Goal: Transaction & Acquisition: Purchase product/service

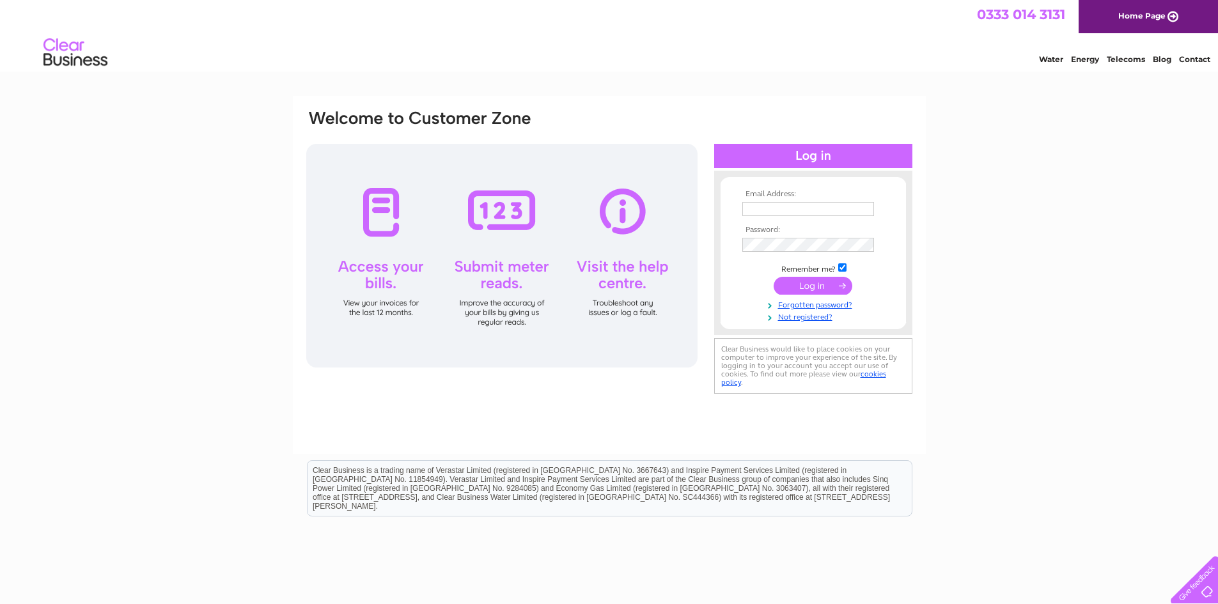
type input "ian@caledoniahealthcare.co.uk"
click at [819, 287] on input "submit" at bounding box center [812, 286] width 79 height 18
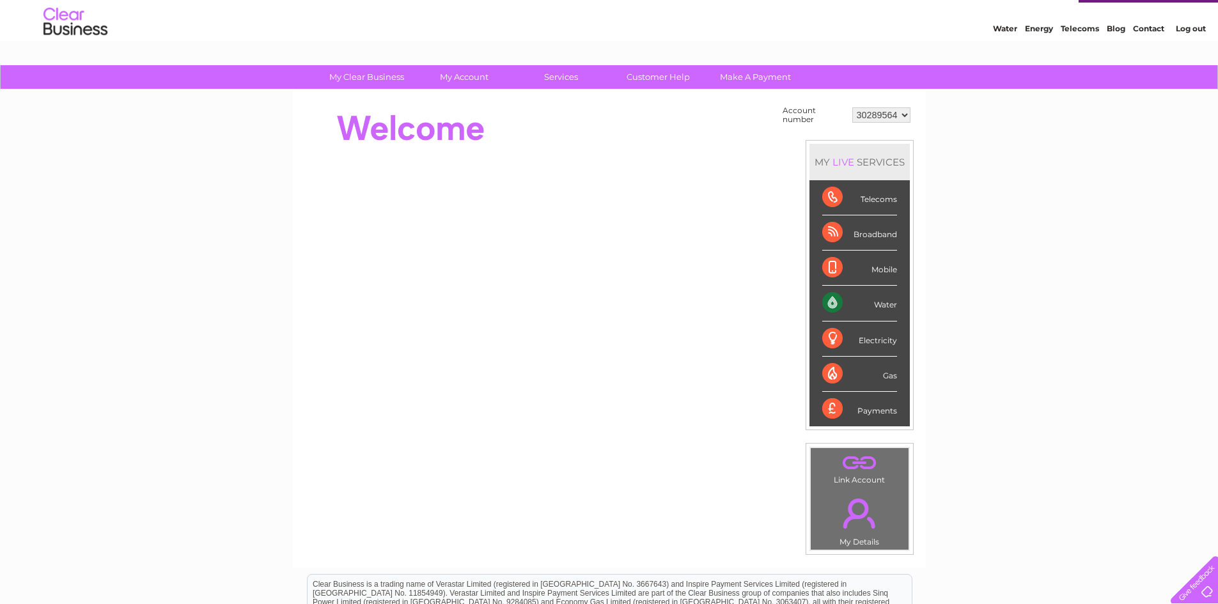
scroll to position [222, 0]
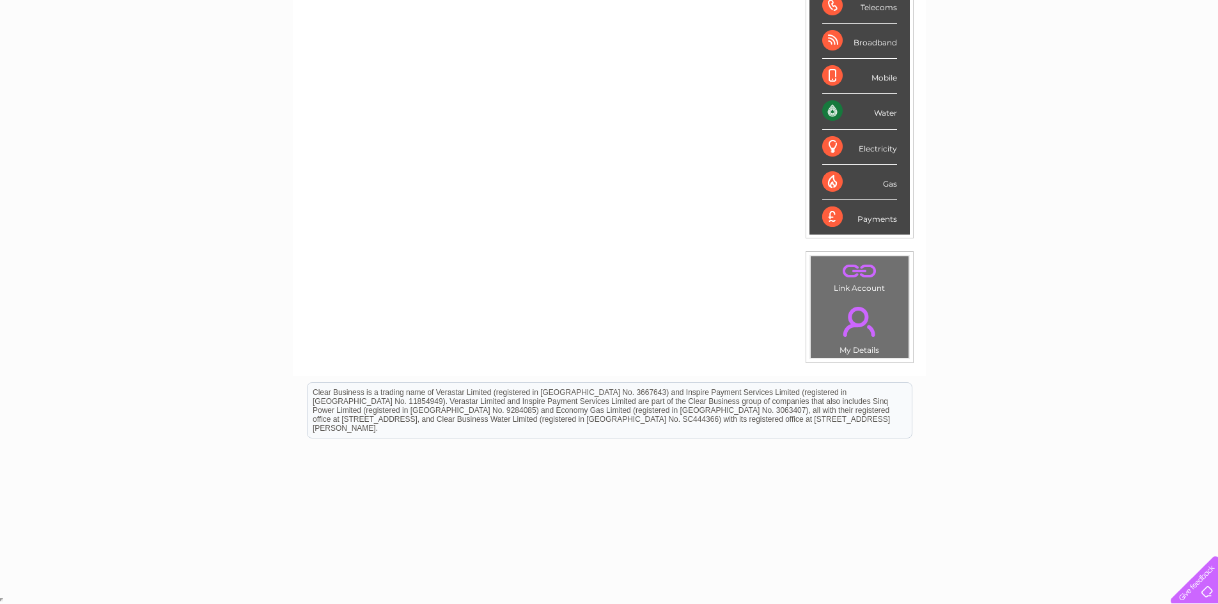
click at [882, 222] on div "Payments" at bounding box center [859, 217] width 75 height 35
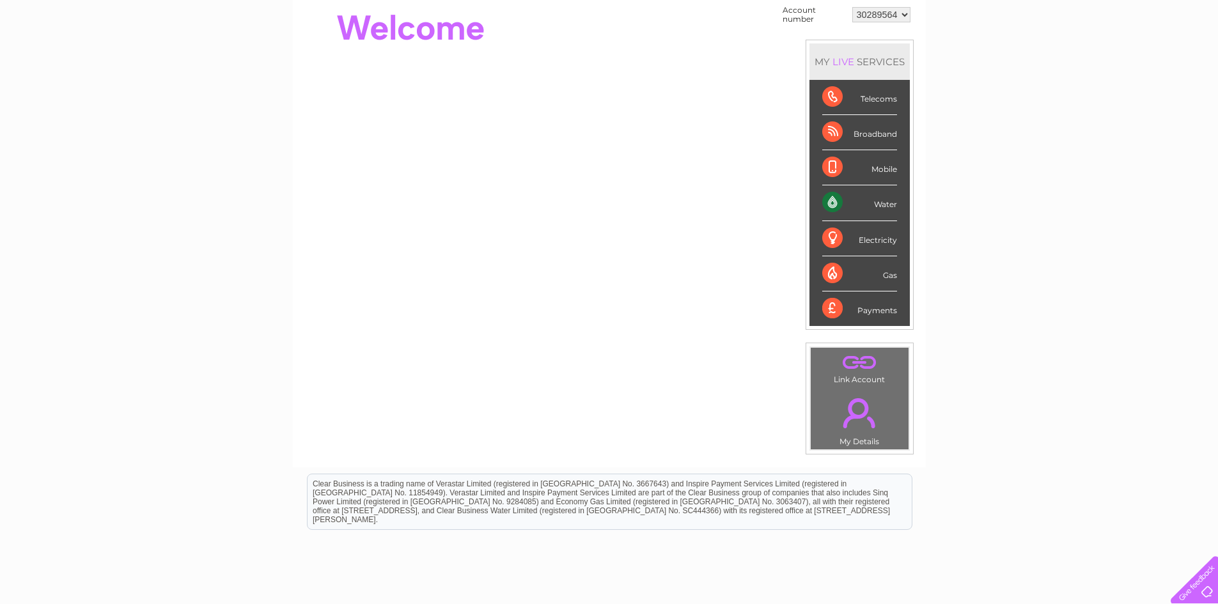
scroll to position [0, 0]
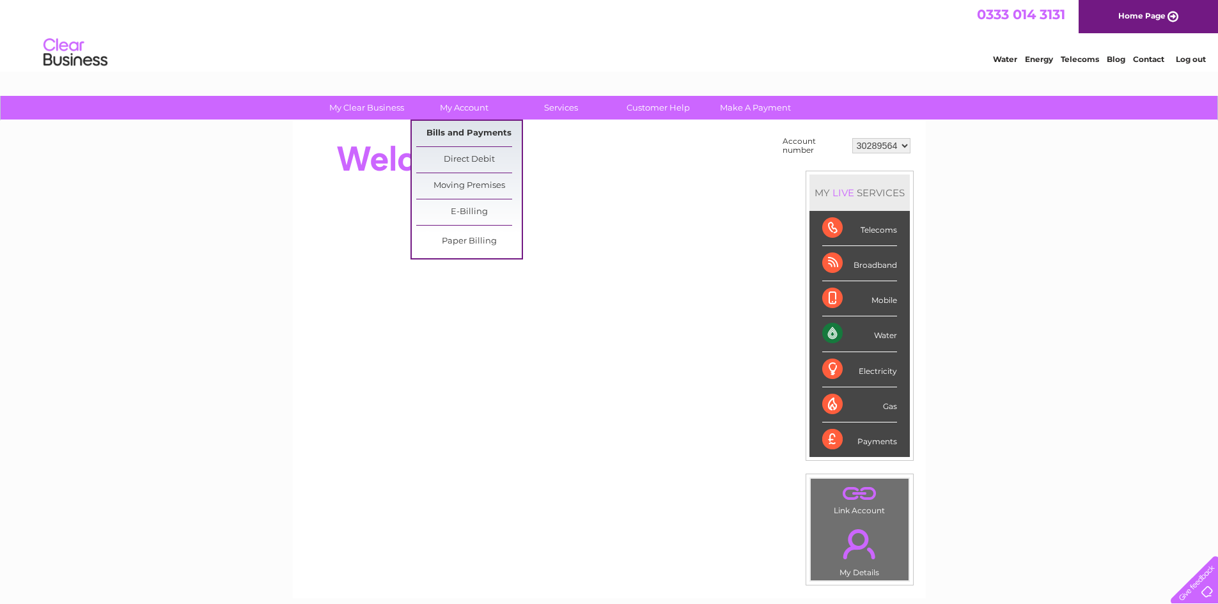
click at [464, 125] on link "Bills and Payments" at bounding box center [468, 134] width 105 height 26
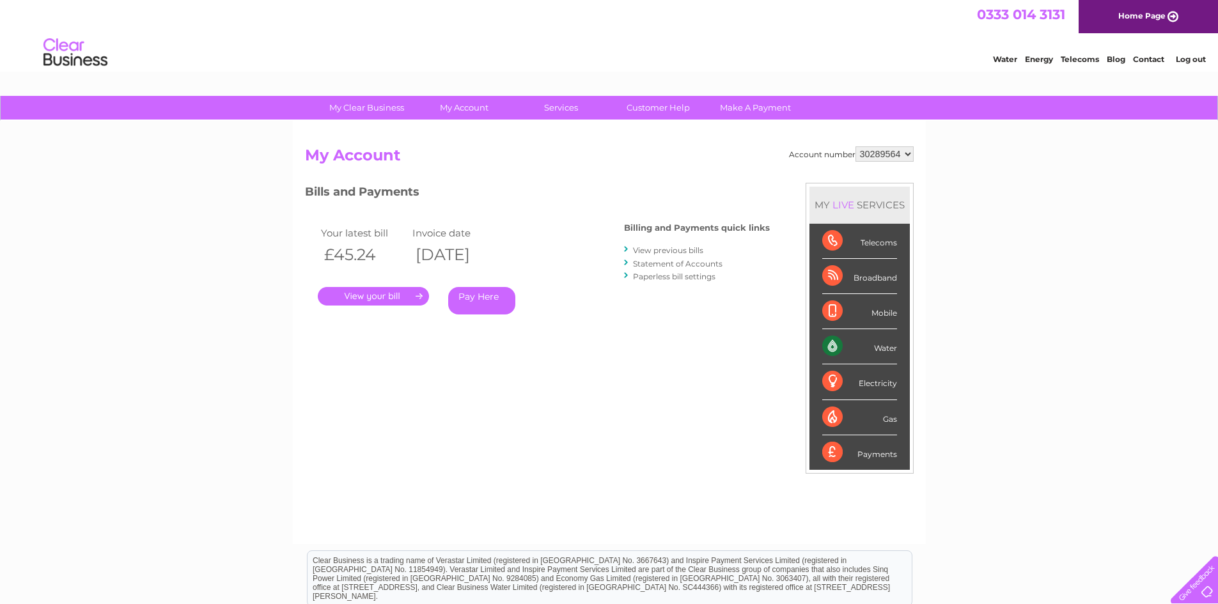
click at [482, 304] on link "Pay Here" at bounding box center [481, 300] width 67 height 27
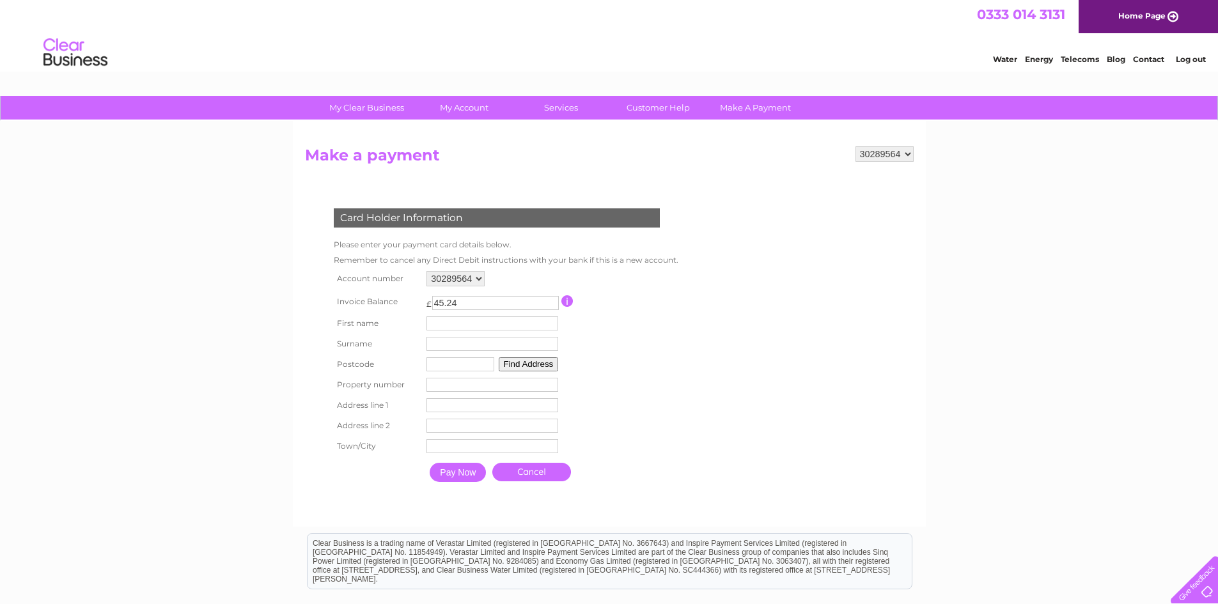
click at [461, 476] on input "Pay Now" at bounding box center [458, 472] width 56 height 19
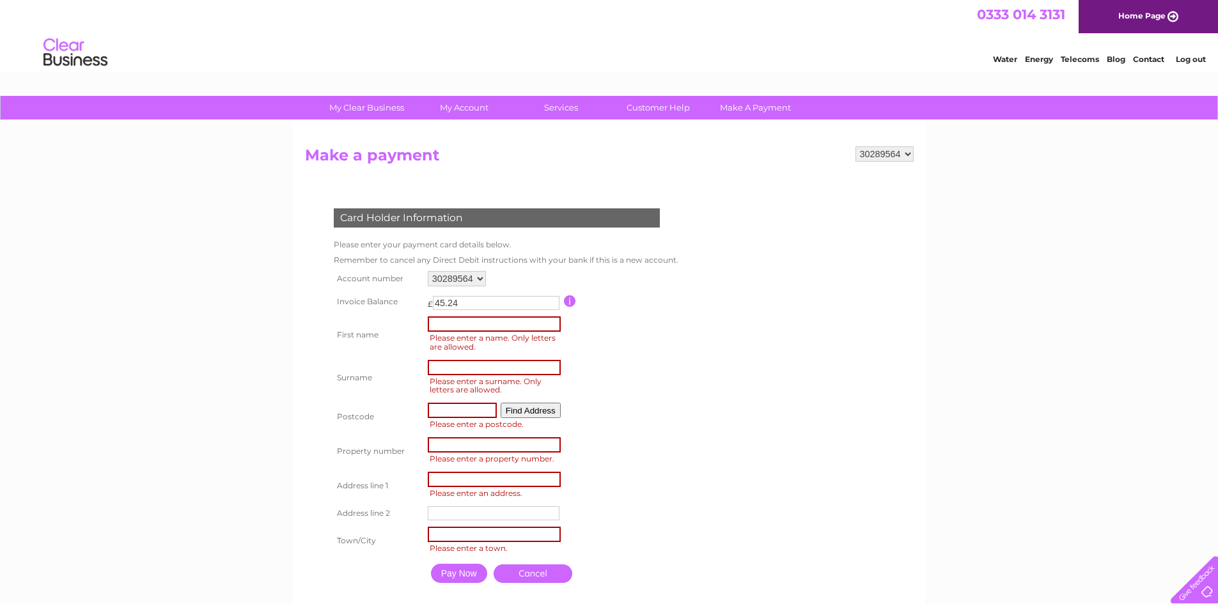
click at [551, 328] on input "text" at bounding box center [494, 323] width 133 height 15
click at [846, 316] on form "30289564 Make a payment Card Holder Information Please enter your payment card …" at bounding box center [609, 380] width 609 height 469
click at [528, 412] on button "Find Address" at bounding box center [531, 410] width 60 height 15
click at [536, 316] on input "text" at bounding box center [494, 323] width 133 height 15
type input "Ian"
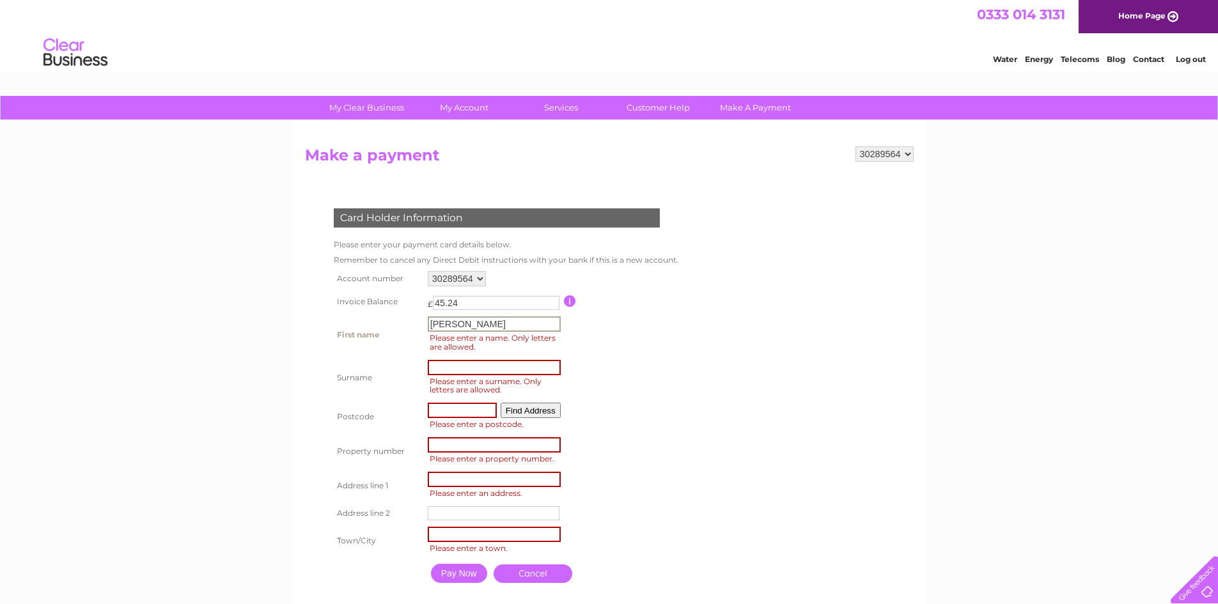
type input "Howie"
type input "G1 1DA"
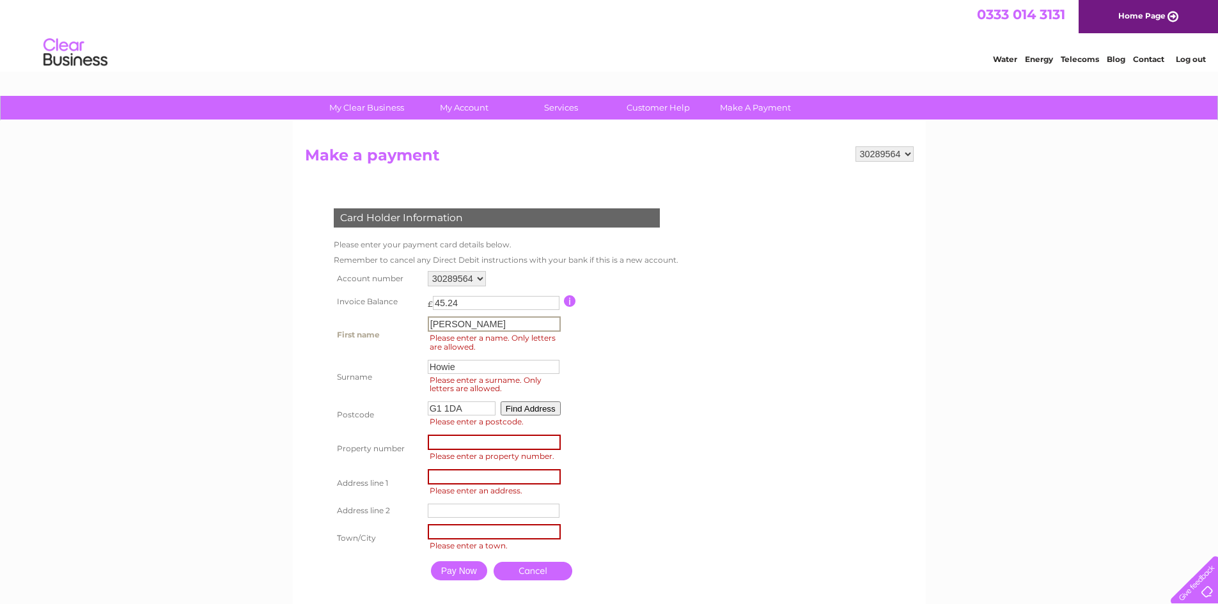
click at [972, 353] on div "My Clear Business Login Details My Details My Preferences Link Account My Accou…" at bounding box center [609, 470] width 1218 height 748
click at [547, 406] on button "Find Address" at bounding box center [531, 407] width 60 height 14
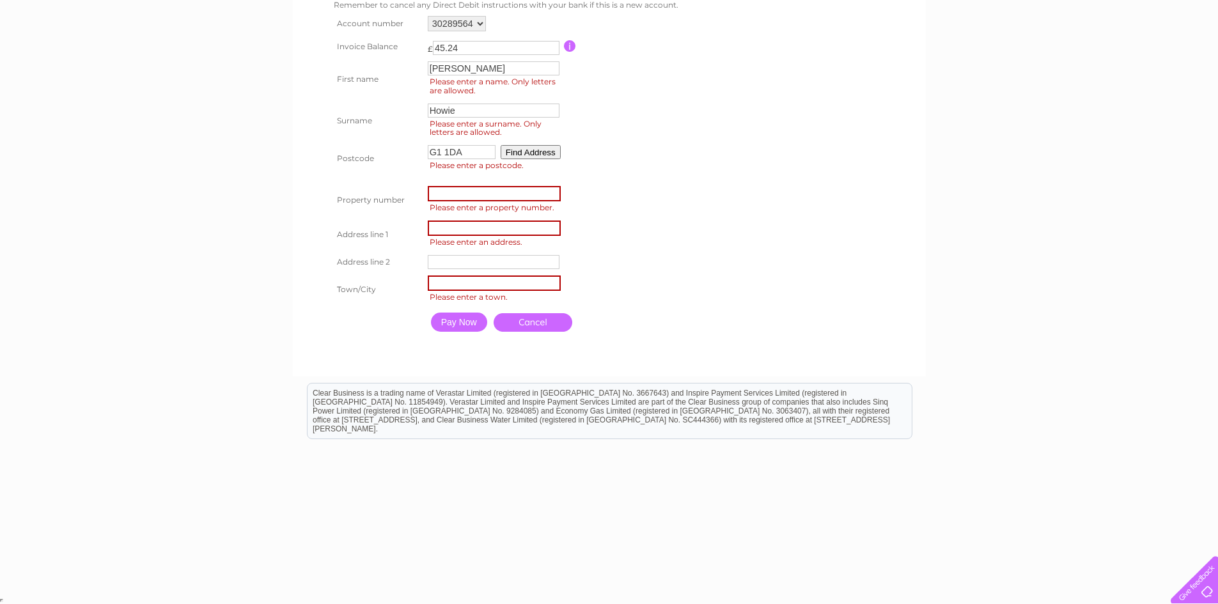
scroll to position [256, 0]
click at [517, 152] on button "Find Address" at bounding box center [531, 151] width 60 height 14
click at [491, 191] on input "number" at bounding box center [494, 192] width 133 height 15
click at [485, 197] on input "number" at bounding box center [494, 192] width 133 height 15
type input "227"
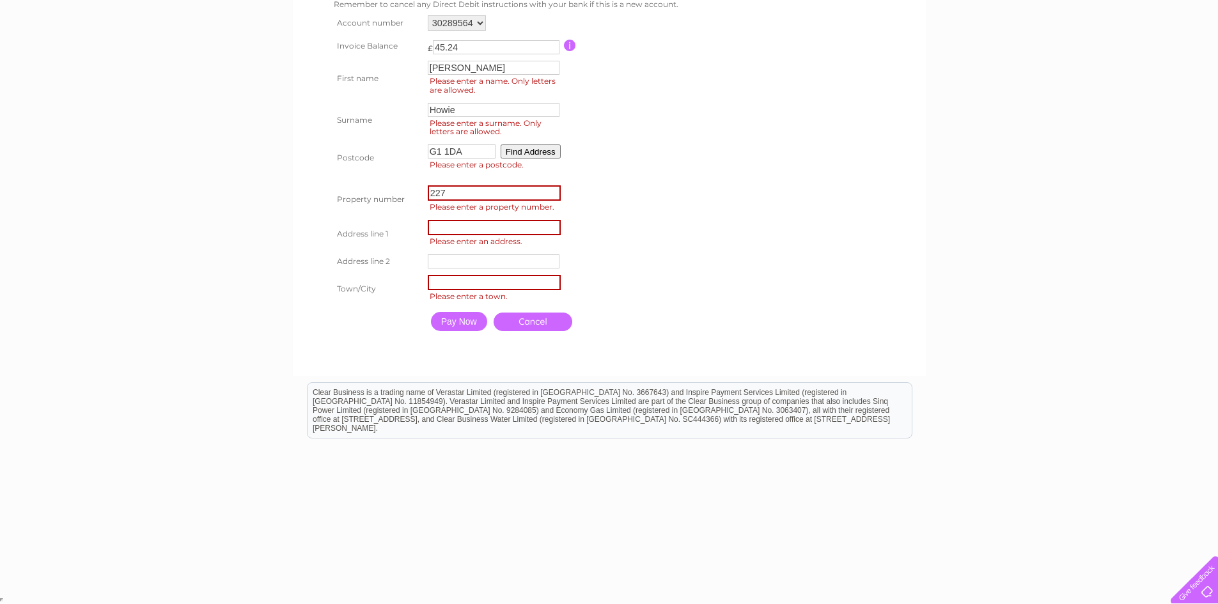
scroll to position [254, 0]
drag, startPoint x: 740, startPoint y: 192, endPoint x: 581, endPoint y: 196, distance: 158.6
click at [739, 192] on form "30289564 Make a payment Card Holder Information Please enter your payment card …" at bounding box center [609, 127] width 609 height 471
click at [509, 223] on input "text" at bounding box center [494, 227] width 133 height 15
type input "Ingram House, 227 Ingram street suite 5.2 G1 1DA"
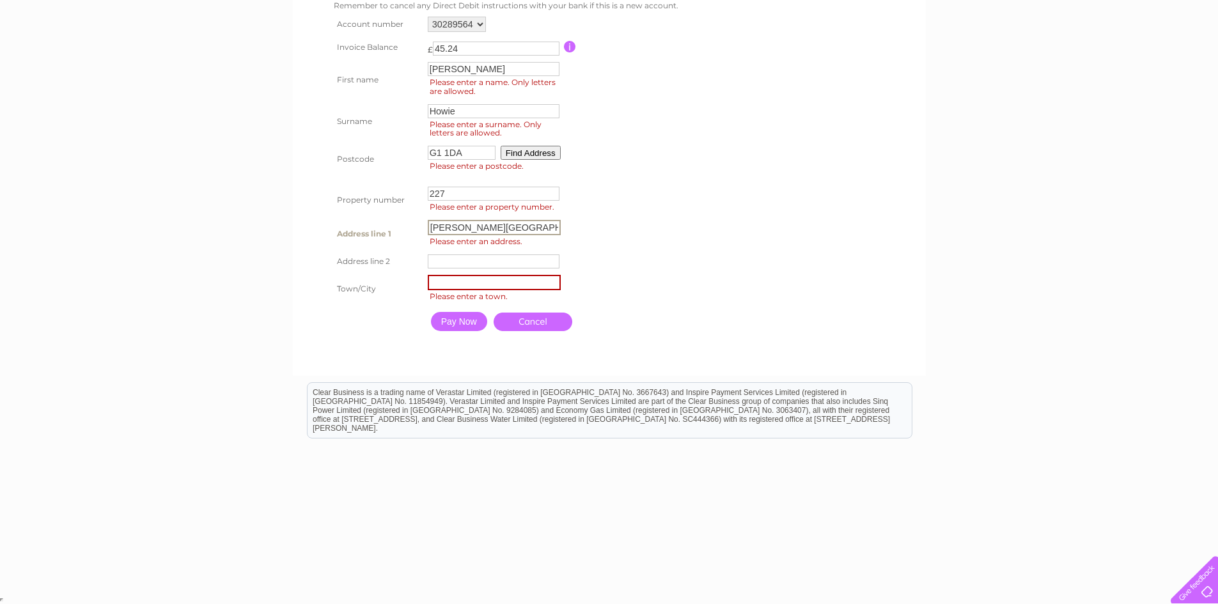
type input "Glasgow"
click at [459, 322] on input "Pay Now" at bounding box center [459, 321] width 56 height 19
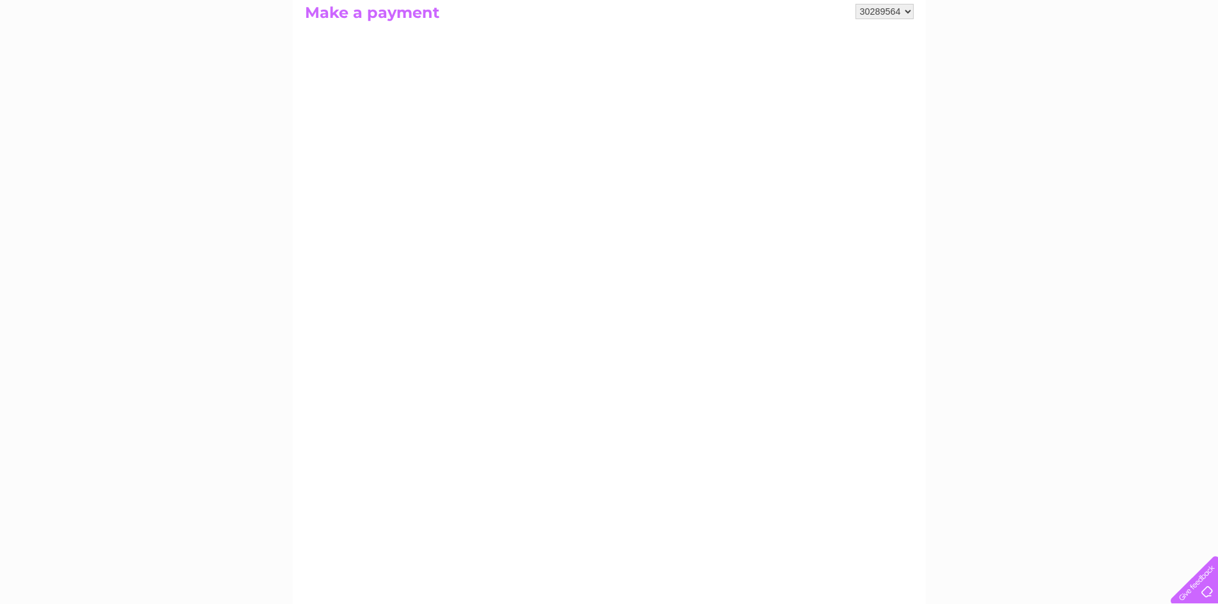
scroll to position [141, 0]
